Goal: Transaction & Acquisition: Book appointment/travel/reservation

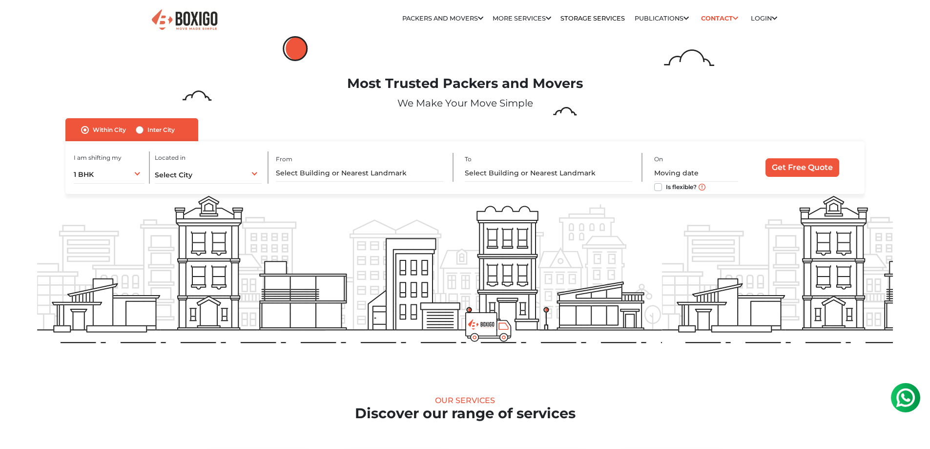
click at [149, 127] on label "Inter City" at bounding box center [160, 130] width 27 height 12
click at [144, 127] on input "Inter City" at bounding box center [140, 129] width 8 height 10
radio input "true"
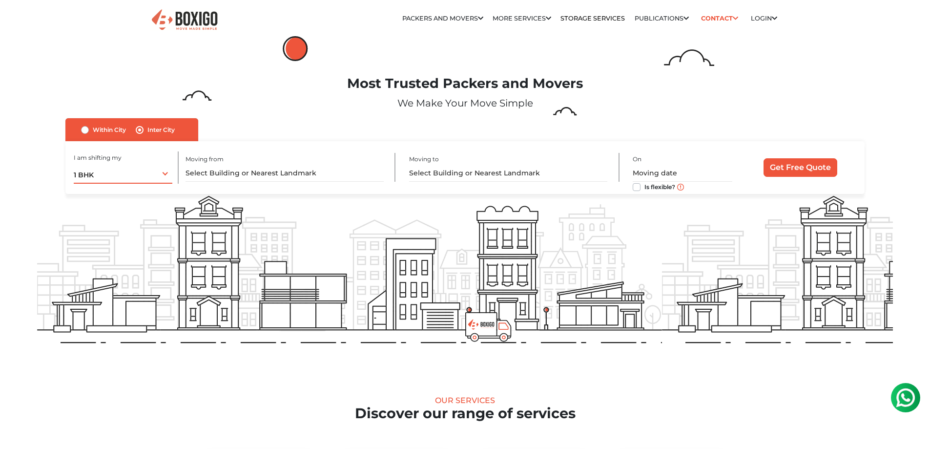
click at [153, 175] on div "1 BHK 1 BHK 2 BHK 3 BHK 3 + BHK FEW ITEMS" at bounding box center [123, 173] width 99 height 21
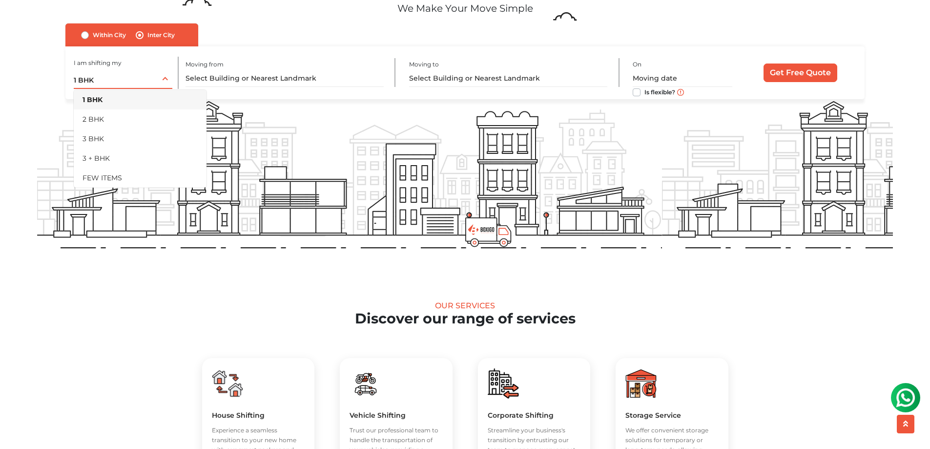
scroll to position [98, 0]
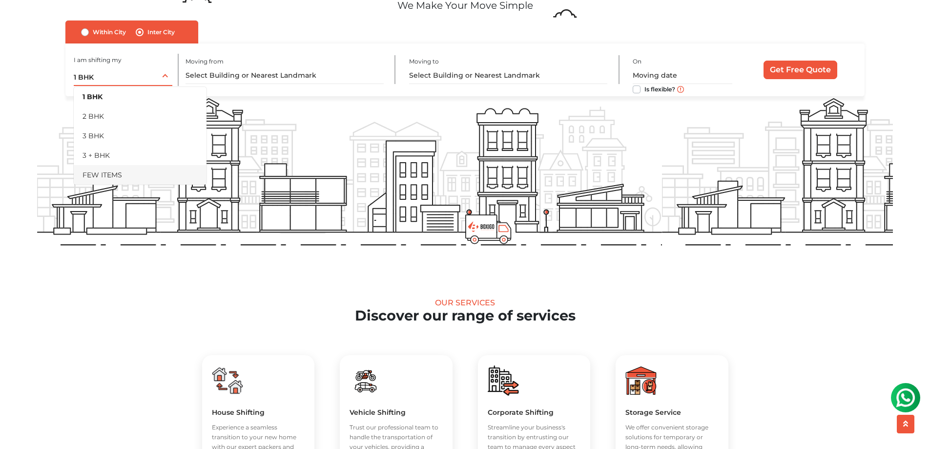
click at [113, 176] on li "FEW ITEMS" at bounding box center [140, 175] width 133 height 20
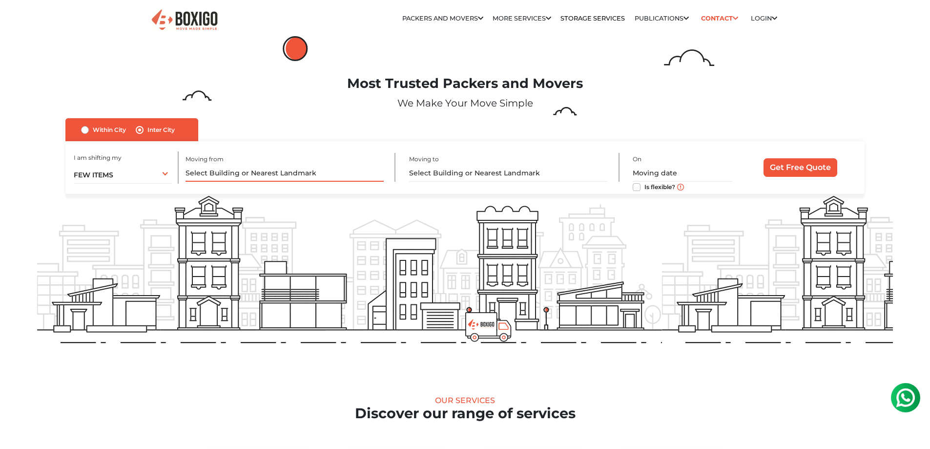
click at [234, 166] on input "text" at bounding box center [285, 173] width 198 height 17
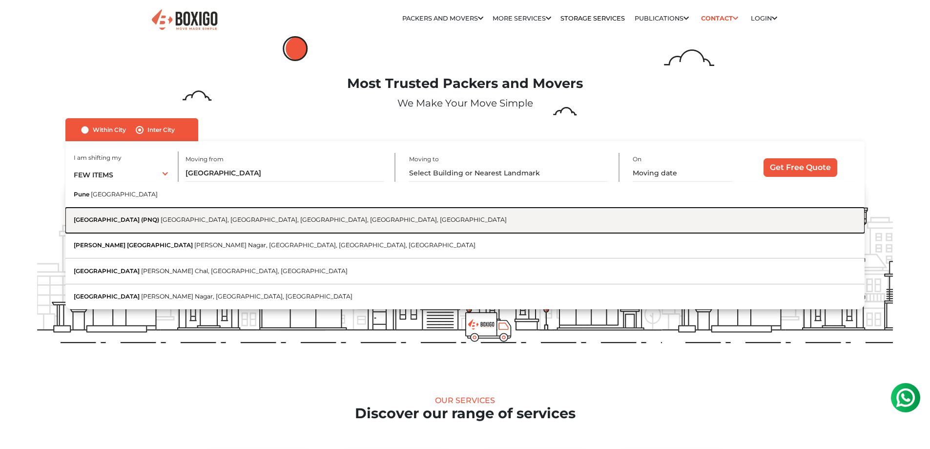
click at [154, 219] on span "Pune International Airport (PNQ)" at bounding box center [116, 219] width 85 height 7
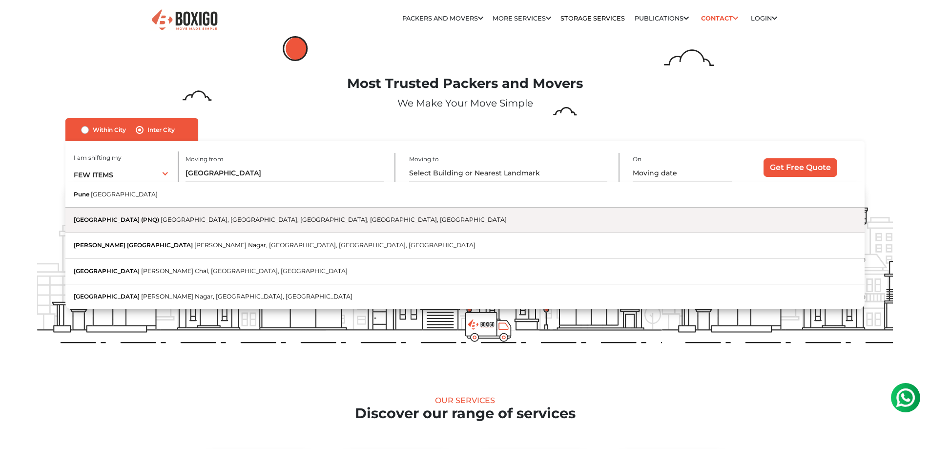
type input "Pune International Airport (PNQ), New Airport Road, Pune International Airport …"
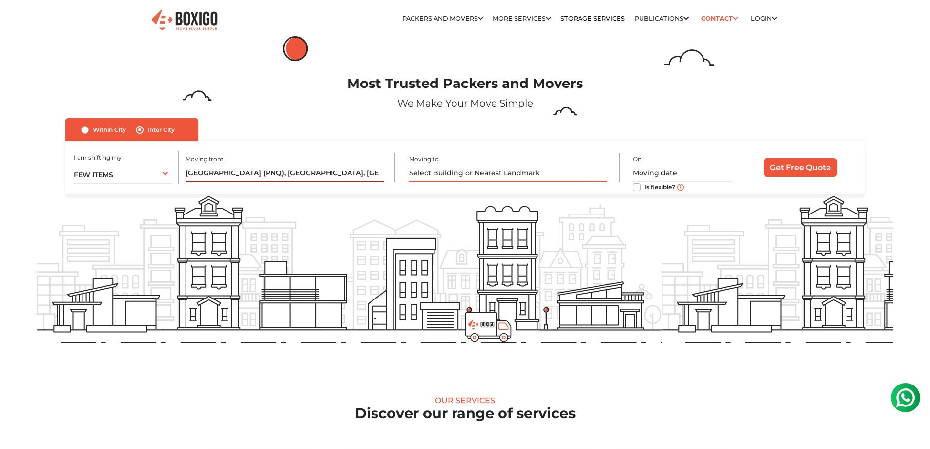
click at [440, 171] on input "text" at bounding box center [508, 173] width 198 height 17
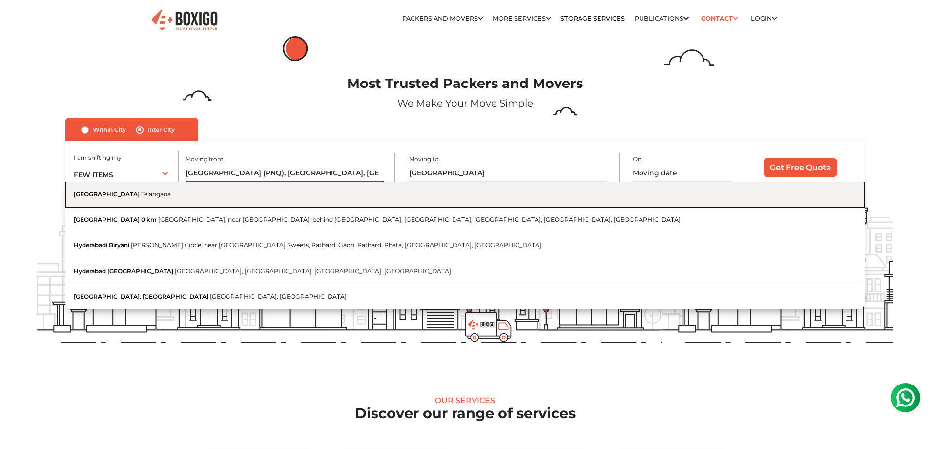
click at [130, 201] on button "Hyderabad Telangana" at bounding box center [464, 194] width 799 height 25
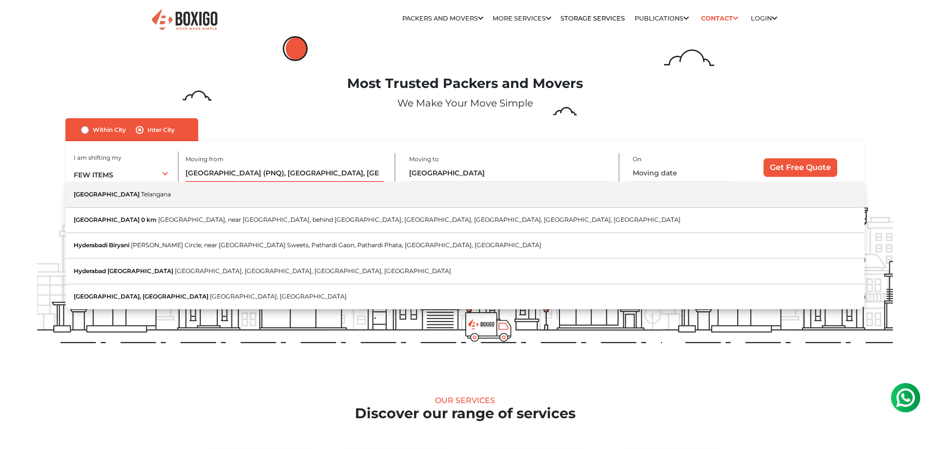
type input "Hyderabad, Telangana"
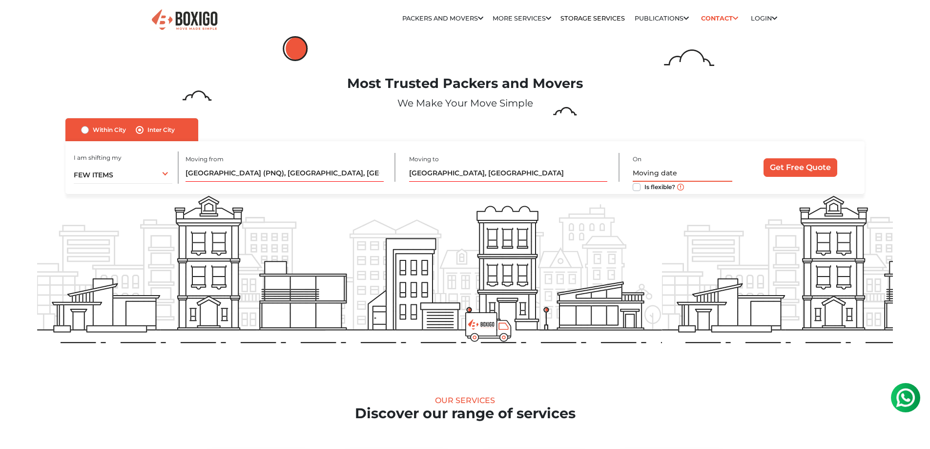
click at [675, 172] on input "text" at bounding box center [683, 173] width 100 height 17
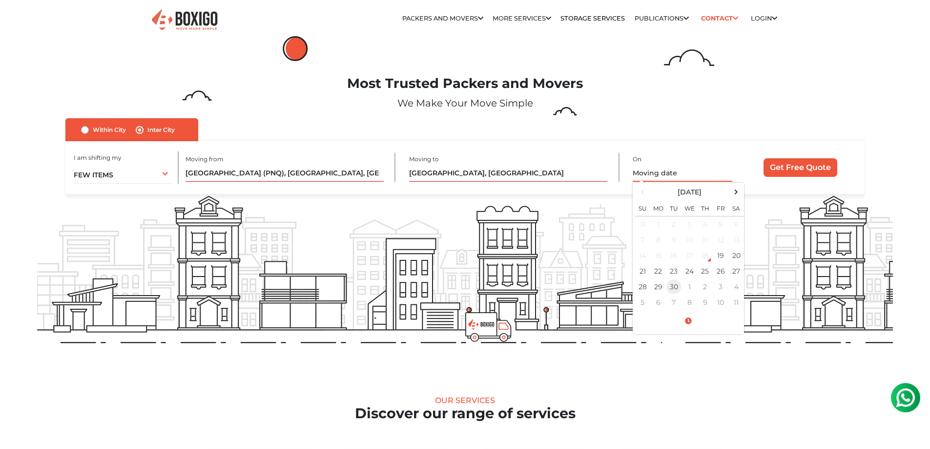
click at [676, 283] on td "30" at bounding box center [674, 287] width 16 height 16
type input "09/30/2025 12:00 AM"
click at [782, 181] on div "I am shifting my 1 BHK 2 BHK 3 BHK 3 + BHK FEW ITEMS FEW ITEMS 1 BHK 2 BHK 3 BH…" at bounding box center [464, 167] width 799 height 53
click at [787, 170] on input "Get Free Quote" at bounding box center [800, 167] width 74 height 19
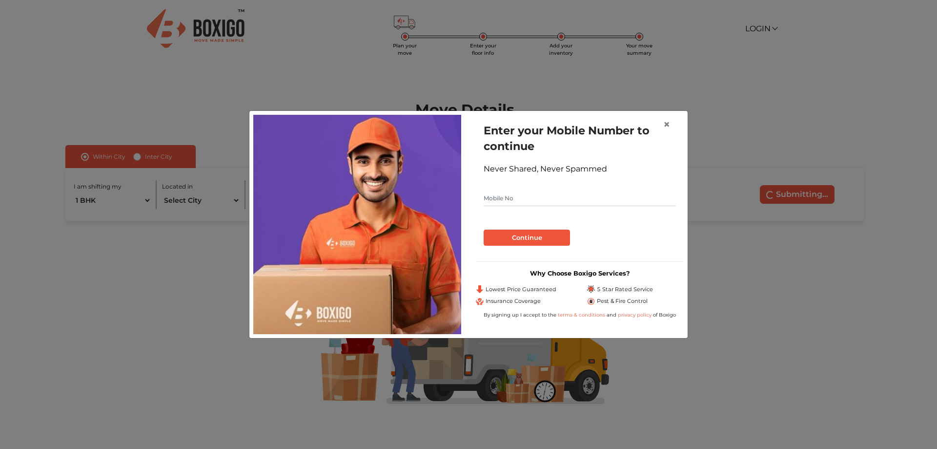
click at [595, 199] on input "text" at bounding box center [580, 198] width 192 height 16
type input "7999417115"
click at [557, 239] on button "Continue" at bounding box center [527, 237] width 86 height 17
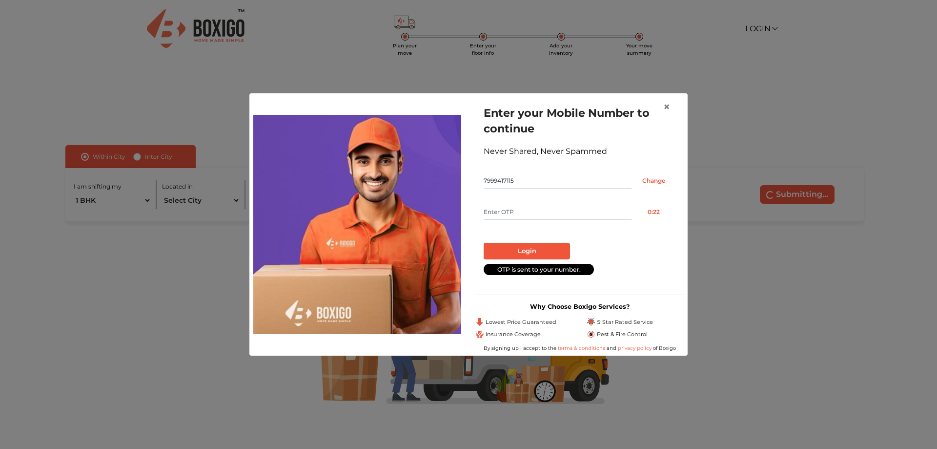
click at [553, 207] on input "text" at bounding box center [558, 212] width 148 height 16
type input "2478"
click at [521, 253] on button "Login" at bounding box center [527, 251] width 86 height 17
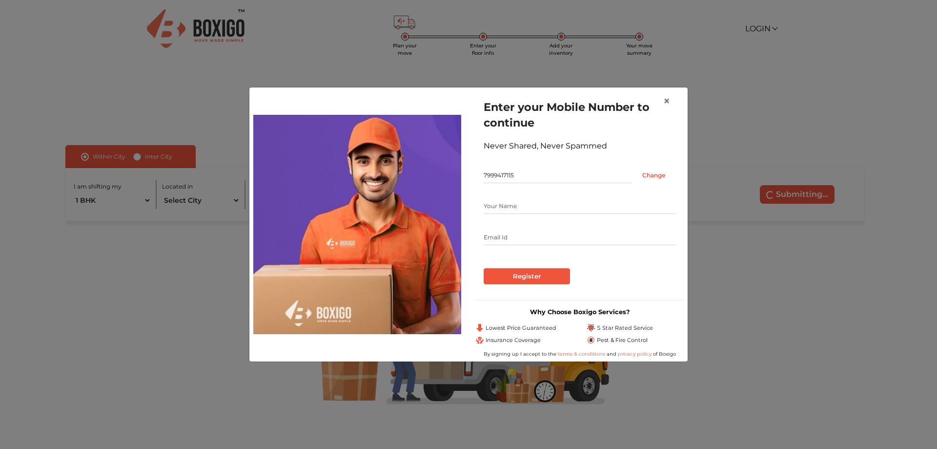
click at [542, 208] on input "text" at bounding box center [580, 206] width 192 height 16
type input "[PERSON_NAME]"
click at [534, 232] on input "text" at bounding box center [580, 237] width 192 height 16
click at [538, 239] on input "text" at bounding box center [580, 237] width 192 height 16
type input "[EMAIL_ADDRESS][PERSON_NAME][DOMAIN_NAME]"
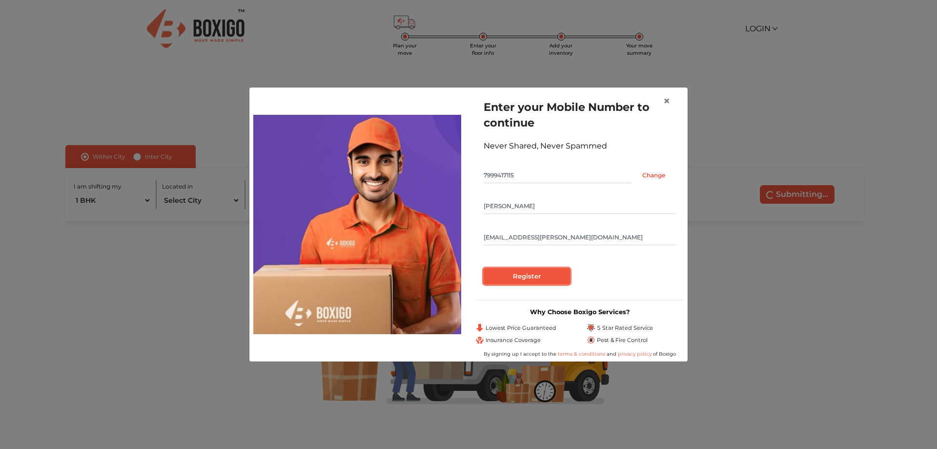
click at [539, 279] on input "Register" at bounding box center [527, 276] width 86 height 17
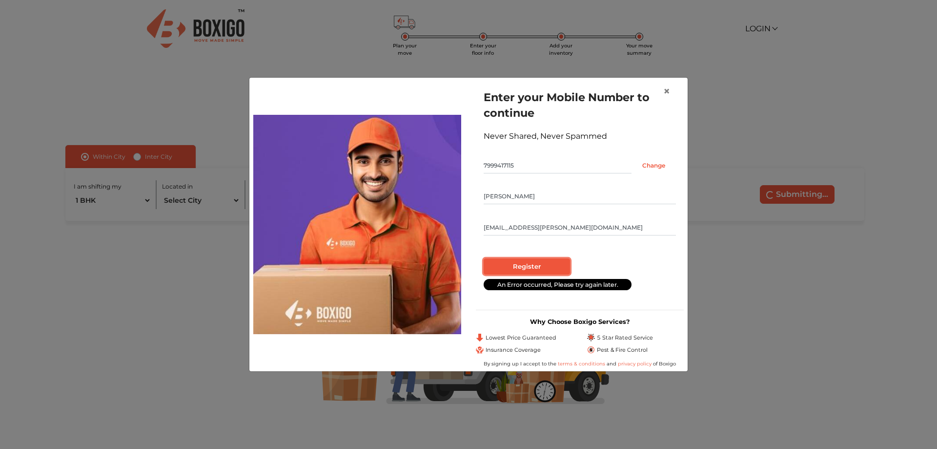
click at [536, 273] on input "Register" at bounding box center [527, 266] width 86 height 17
radio input "false"
radio input "true"
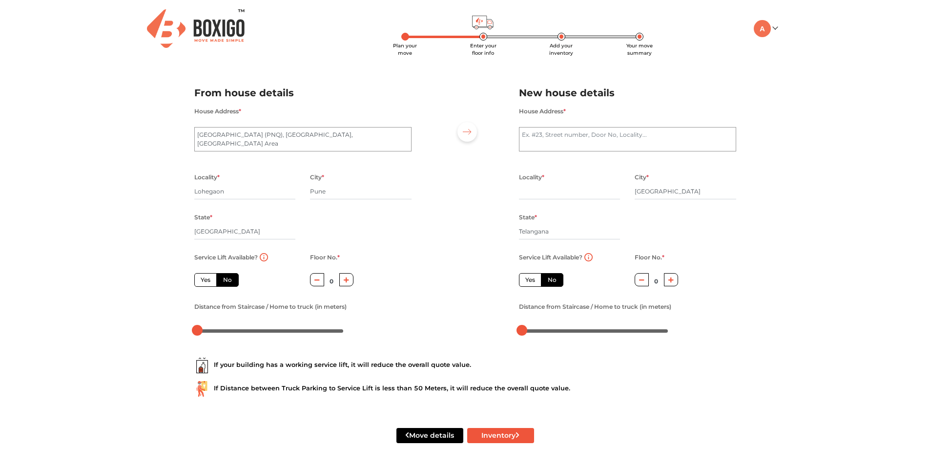
click at [535, 273] on label "Yes" at bounding box center [530, 280] width 22 height 14
click at [532, 275] on input "Yes" at bounding box center [528, 278] width 6 height 6
radio input "true"
radio input "false"
click at [354, 221] on div "Locality * [GEOGRAPHIC_DATA] * [GEOGRAPHIC_DATA] * [GEOGRAPHIC_DATA] Pincode *" at bounding box center [303, 211] width 232 height 80
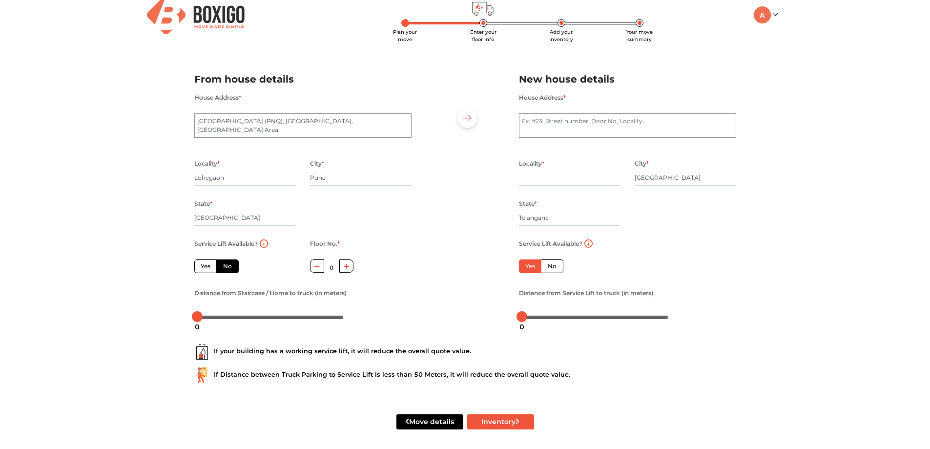
scroll to position [18, 0]
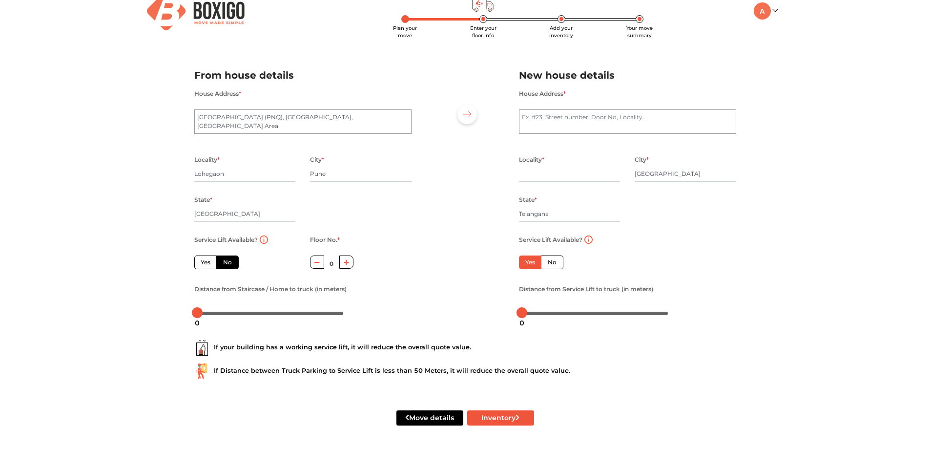
click at [208, 263] on label "Yes" at bounding box center [205, 262] width 22 height 14
click at [207, 263] on input "Yes" at bounding box center [204, 261] width 6 height 6
radio input "true"
click at [506, 418] on button "Inventory" at bounding box center [500, 417] width 67 height 15
click at [573, 125] on textarea "House Address *" at bounding box center [627, 121] width 217 height 24
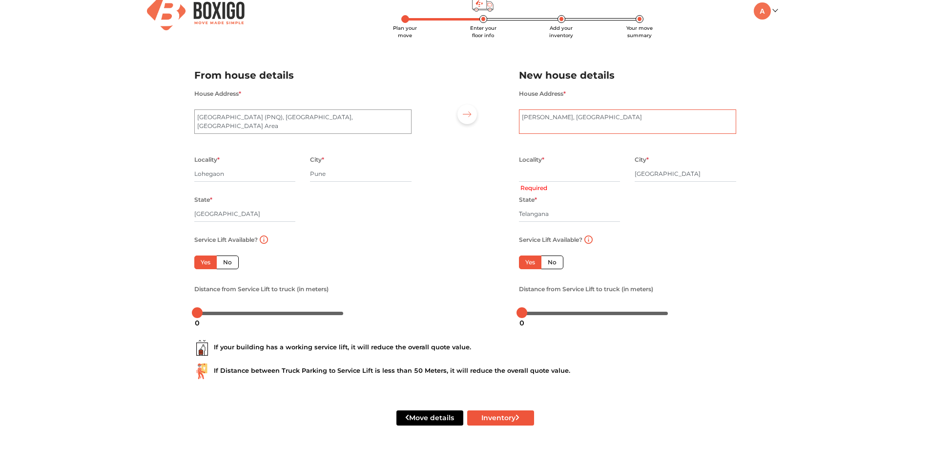
click at [604, 123] on textarea "[PERSON_NAME], [GEOGRAPHIC_DATA]" at bounding box center [627, 121] width 217 height 24
click at [334, 122] on textarea "[GEOGRAPHIC_DATA] (PNQ), [GEOGRAPHIC_DATA], [GEOGRAPHIC_DATA] Area" at bounding box center [302, 121] width 217 height 24
drag, startPoint x: 631, startPoint y: 119, endPoint x: 498, endPoint y: 108, distance: 132.7
click at [498, 108] on div "From house details House Address * [GEOGRAPHIC_DATA] (PNQ), [GEOGRAPHIC_DATA] A…" at bounding box center [465, 190] width 557 height 269
type textarea "[GEOGRAPHIC_DATA]"
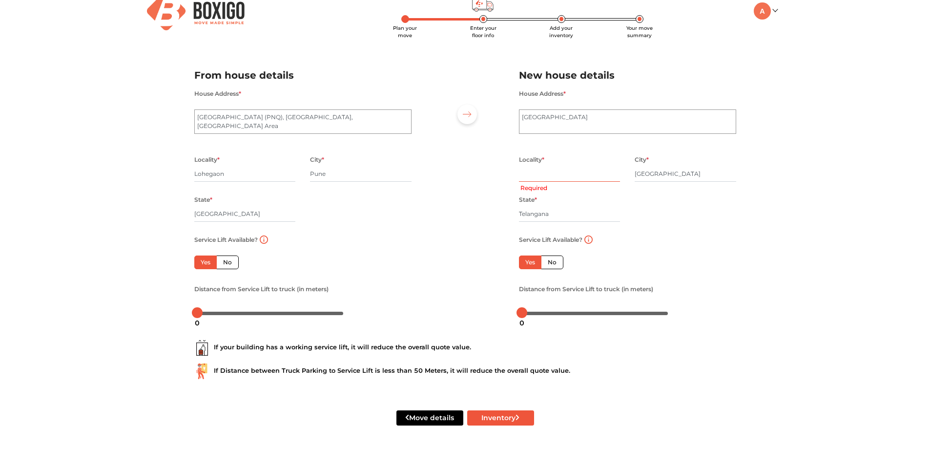
click at [590, 174] on input "text" at bounding box center [570, 174] width 102 height 16
type input "MIAPUR"
click at [502, 413] on button "Inventory" at bounding box center [500, 417] width 67 height 15
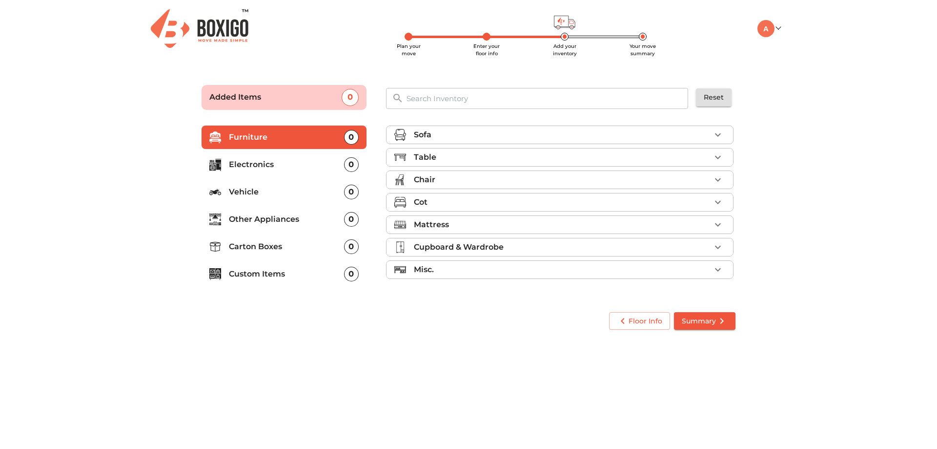
click at [268, 248] on p "Carton Boxes" at bounding box center [286, 247] width 115 height 12
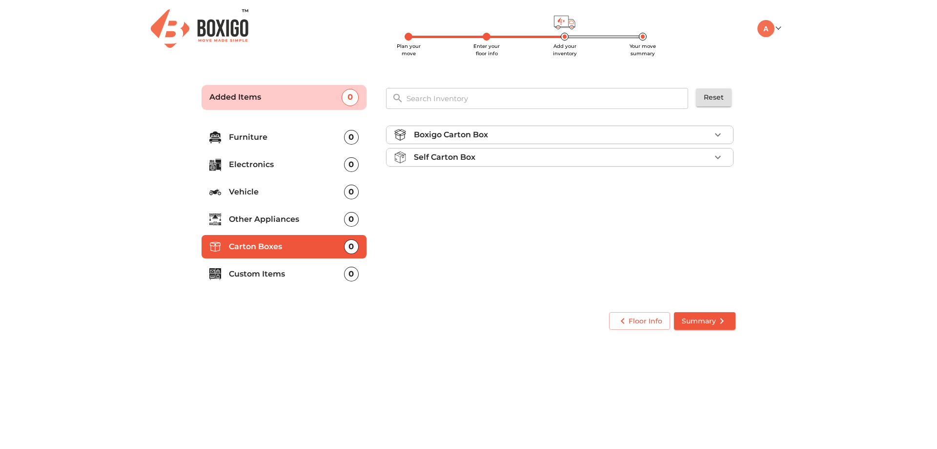
click at [520, 159] on div "Self Carton Box" at bounding box center [562, 157] width 297 height 12
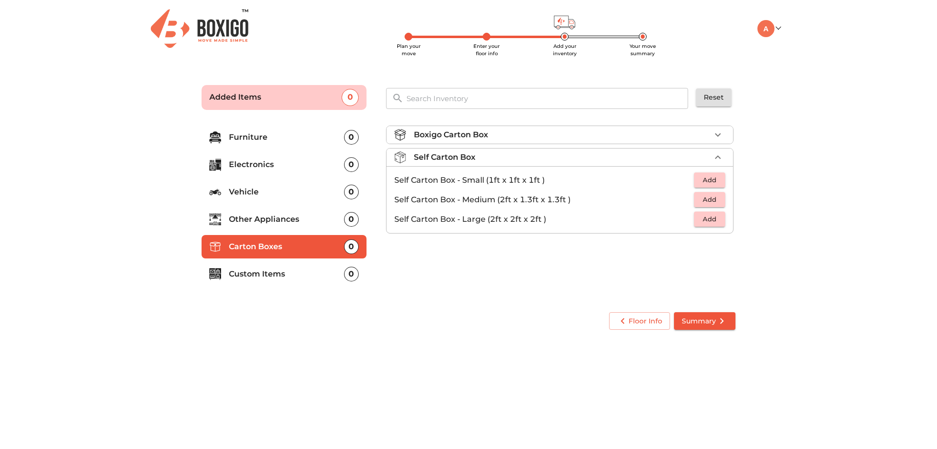
click at [712, 218] on span "Add" at bounding box center [709, 218] width 21 height 11
click at [719, 221] on icon "button" at bounding box center [718, 219] width 12 height 12
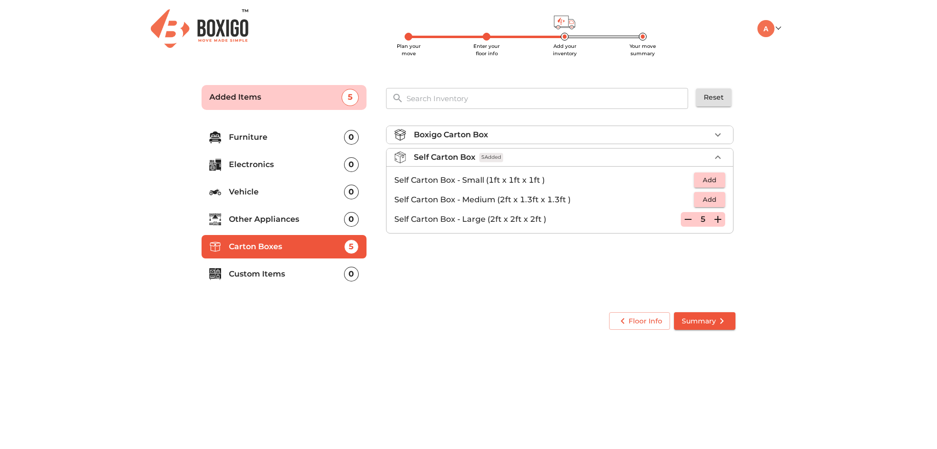
click at [719, 220] on icon "button" at bounding box center [718, 219] width 12 height 12
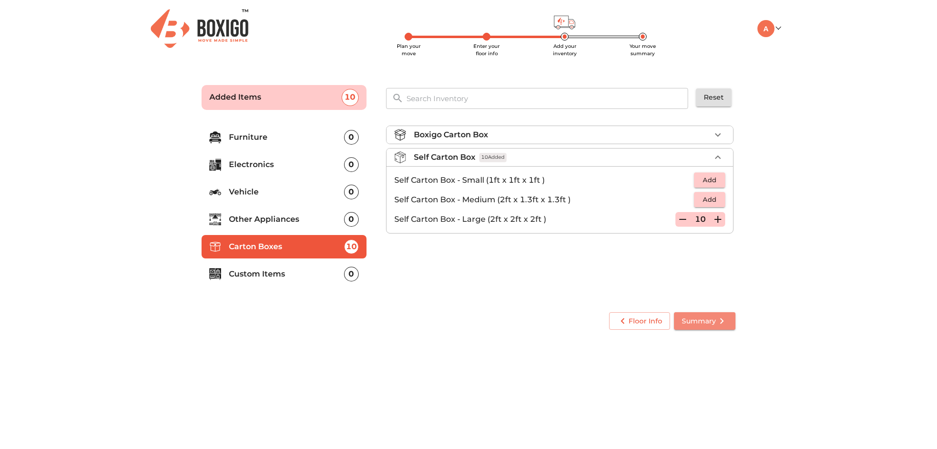
click at [712, 320] on span "Summary" at bounding box center [705, 321] width 46 height 12
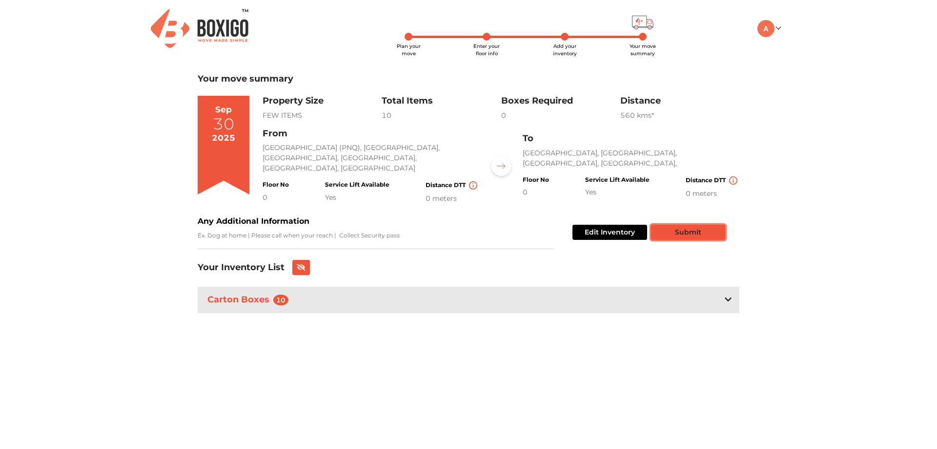
click at [695, 231] on button "Submit" at bounding box center [688, 232] width 74 height 15
